Goal: Information Seeking & Learning: Find specific fact

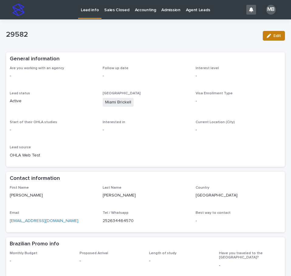
click at [277, 34] on button "Edit" at bounding box center [273, 36] width 22 height 10
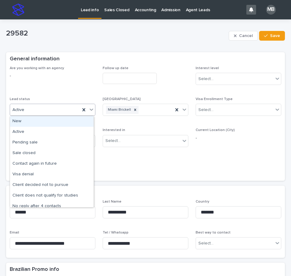
click at [93, 110] on div at bounding box center [91, 109] width 7 height 11
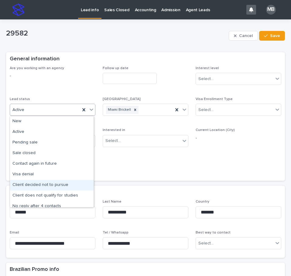
click at [67, 186] on div "Client decided not to pursue" at bounding box center [51, 185] width 83 height 11
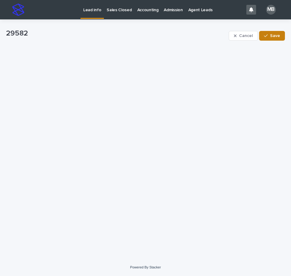
click at [276, 37] on span "Save" at bounding box center [275, 36] width 10 height 4
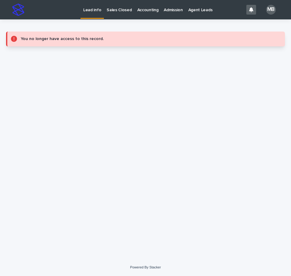
click at [93, 9] on p "Lead info" at bounding box center [92, 6] width 18 height 13
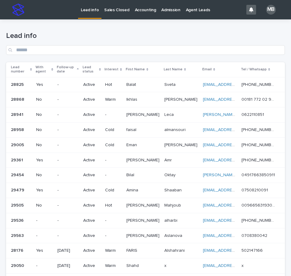
click at [80, 32] on h1 "Lead info" at bounding box center [145, 36] width 278 height 9
click at [31, 66] on div "Lead number" at bounding box center [21, 69] width 21 height 11
click at [126, 34] on h1 "Lead info" at bounding box center [145, 36] width 278 height 9
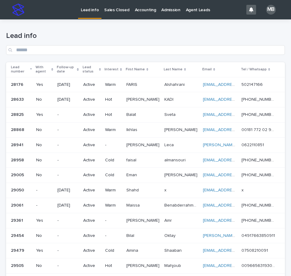
click at [109, 8] on p "Sales Closed" at bounding box center [116, 6] width 25 height 13
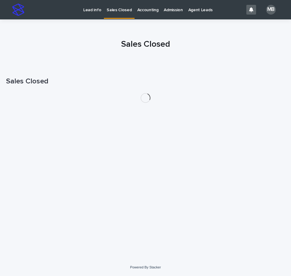
click at [103, 26] on div at bounding box center [145, 41] width 291 height 45
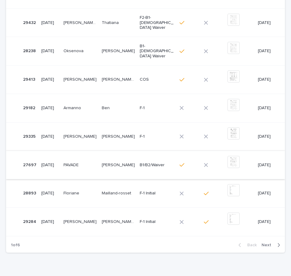
scroll to position [182, 0]
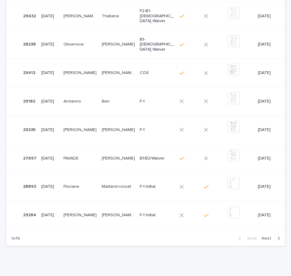
click at [265, 236] on span "Next" at bounding box center [267, 238] width 13 height 4
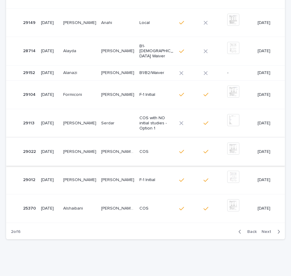
scroll to position [145, 0]
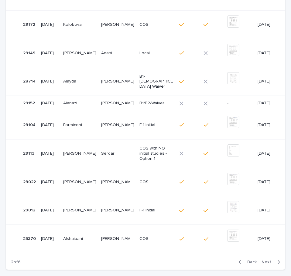
click at [267, 260] on span "Next" at bounding box center [267, 262] width 13 height 4
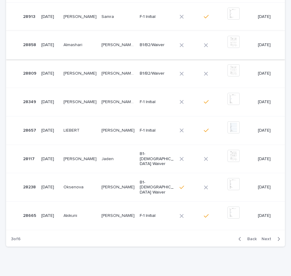
scroll to position [182, 0]
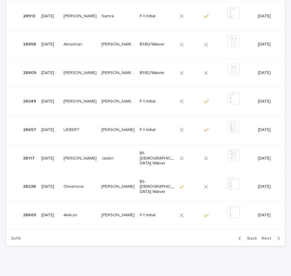
click at [267, 236] on span "Next" at bounding box center [267, 238] width 13 height 4
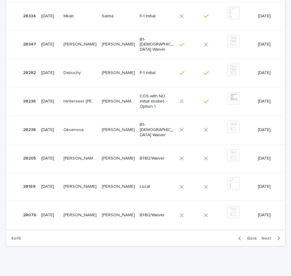
scroll to position [152, 0]
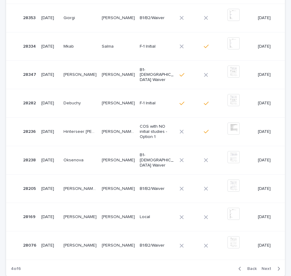
click at [265, 267] on span "Next" at bounding box center [267, 269] width 13 height 4
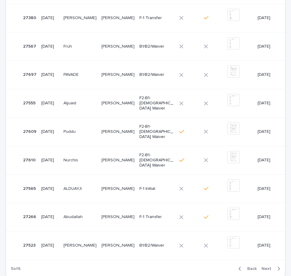
click at [246, 267] on span "Back" at bounding box center [249, 269] width 13 height 4
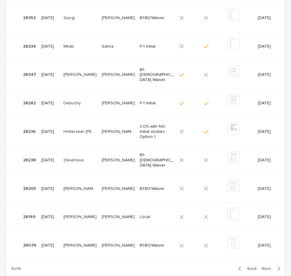
click at [246, 267] on span "Back" at bounding box center [249, 269] width 13 height 4
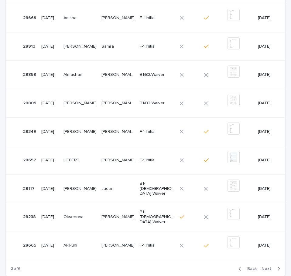
click at [246, 267] on span "Back" at bounding box center [249, 269] width 13 height 4
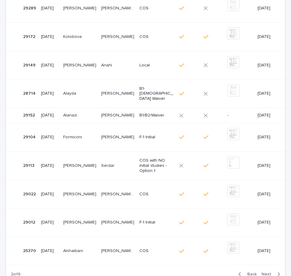
scroll to position [141, 0]
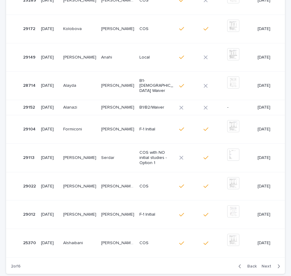
click at [243, 264] on span "Back" at bounding box center [249, 266] width 13 height 4
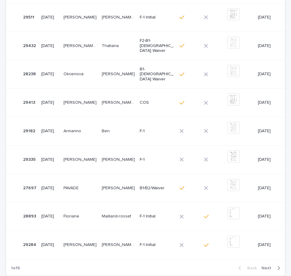
scroll to position [152, 0]
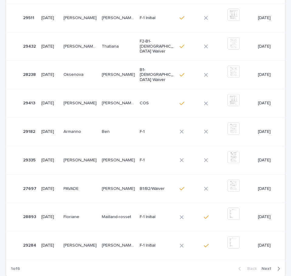
click at [261, 267] on span "Next" at bounding box center [267, 269] width 13 height 4
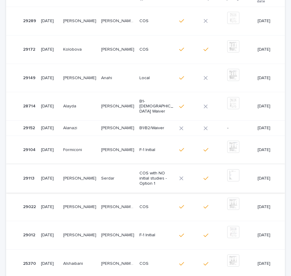
scroll to position [150, 0]
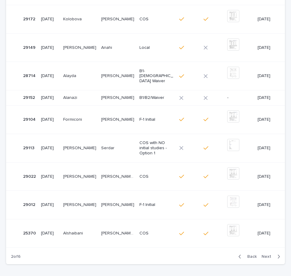
click at [269, 254] on span "Next" at bounding box center [267, 256] width 13 height 4
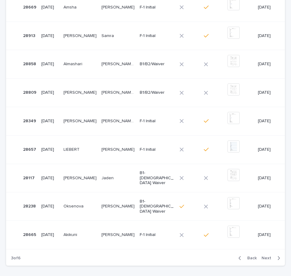
scroll to position [170, 0]
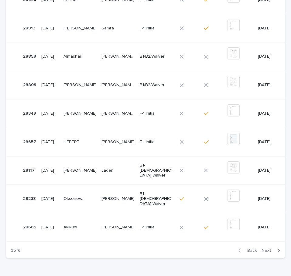
click at [262, 243] on div "Back Next" at bounding box center [258, 250] width 51 height 15
click at [261, 248] on span "Next" at bounding box center [267, 250] width 13 height 4
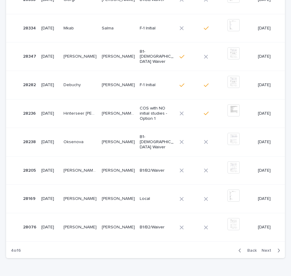
click at [254, 248] on button "Back" at bounding box center [245, 250] width 25 height 5
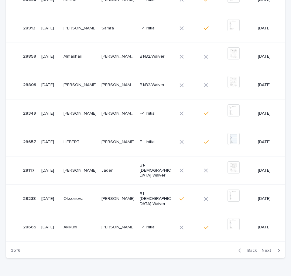
click at [249, 248] on span "Back" at bounding box center [249, 250] width 13 height 4
click at [249, 245] on div "Back Next" at bounding box center [258, 250] width 51 height 15
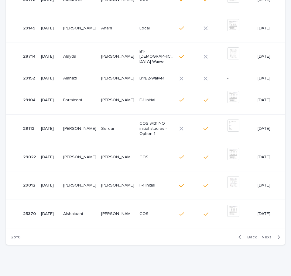
scroll to position [163, 0]
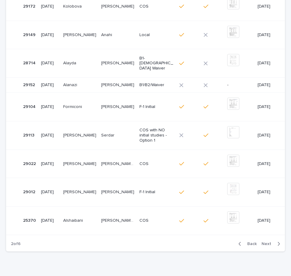
click at [249, 245] on div "Back Next" at bounding box center [258, 243] width 51 height 15
click at [249, 242] on span "Back" at bounding box center [249, 244] width 13 height 4
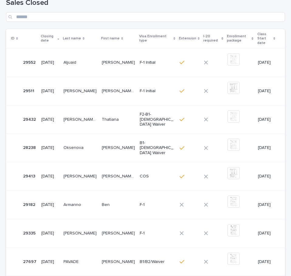
scroll to position [25, 0]
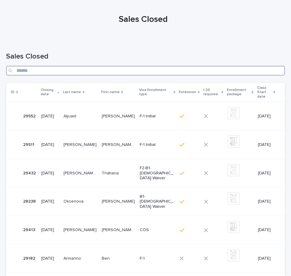
click at [211, 71] on input "Search" at bounding box center [145, 71] width 278 height 10
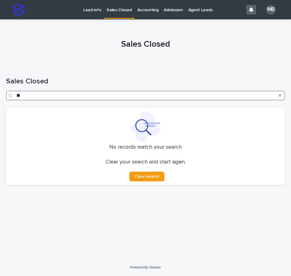
type input "*"
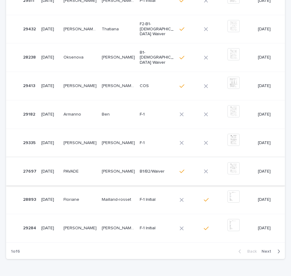
scroll to position [182, 0]
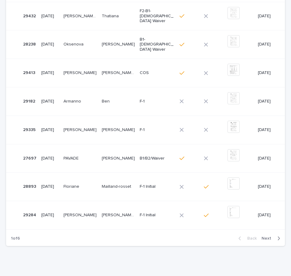
click at [265, 236] on span "Next" at bounding box center [267, 238] width 13 height 4
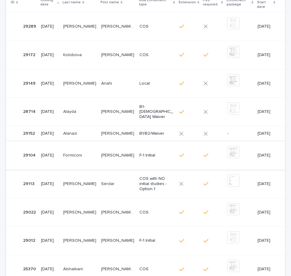
scroll to position [145, 0]
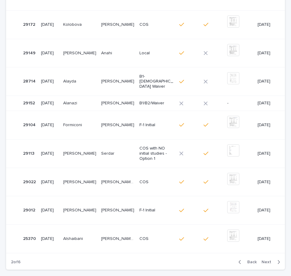
click at [267, 259] on button "Next" at bounding box center [272, 261] width 26 height 5
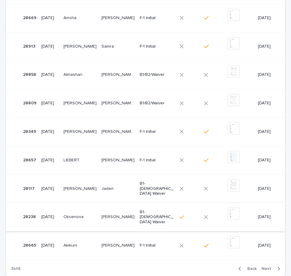
scroll to position [121, 0]
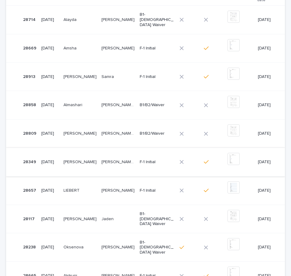
click at [227, 156] on img at bounding box center [233, 159] width 12 height 12
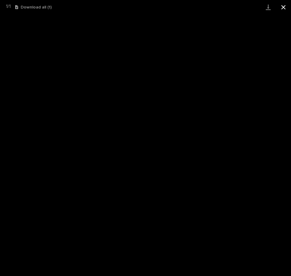
click at [283, 7] on button "Close gallery" at bounding box center [282, 7] width 15 height 14
